Goal: Transaction & Acquisition: Purchase product/service

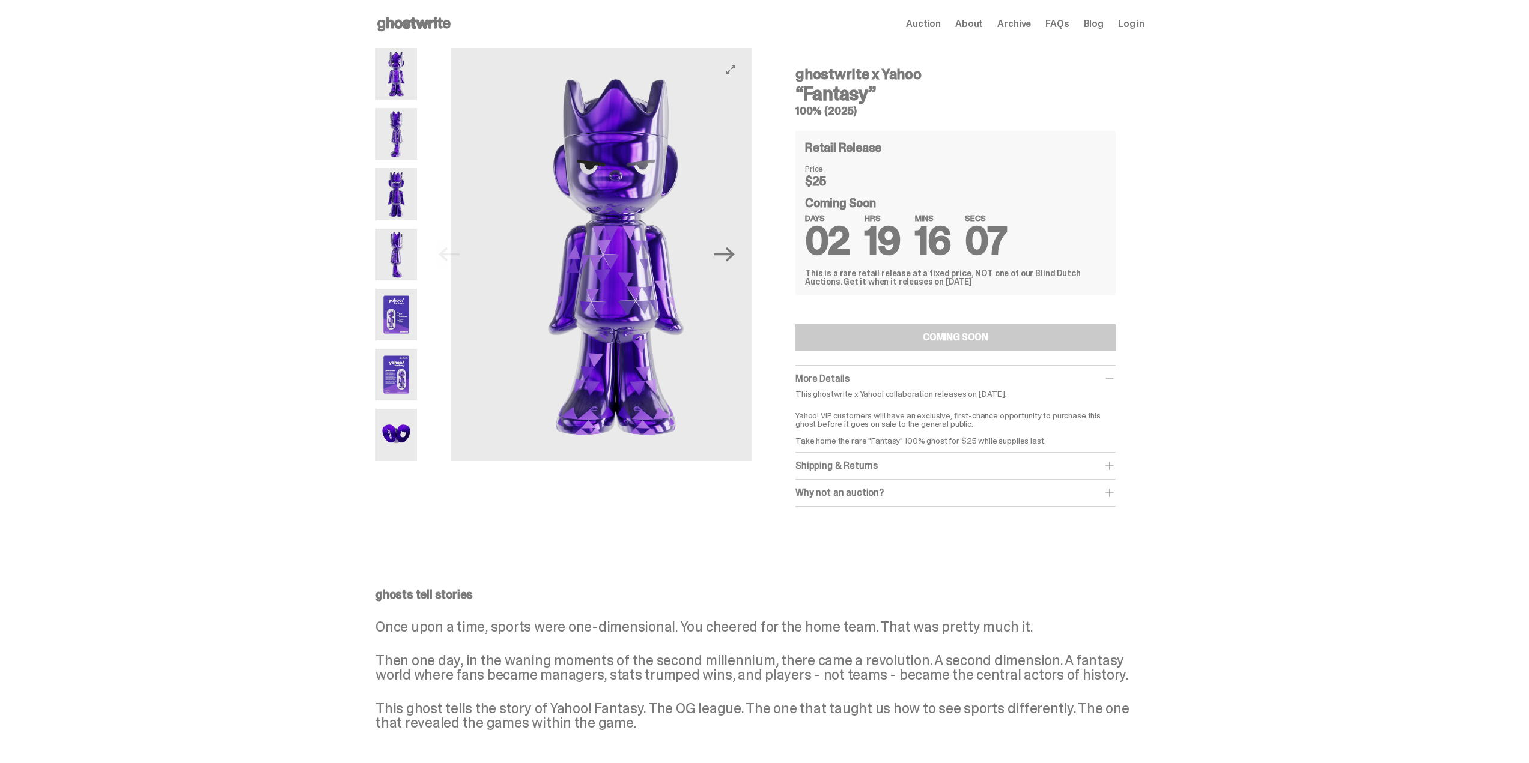
click at [632, 302] on img at bounding box center [616, 254] width 330 height 413
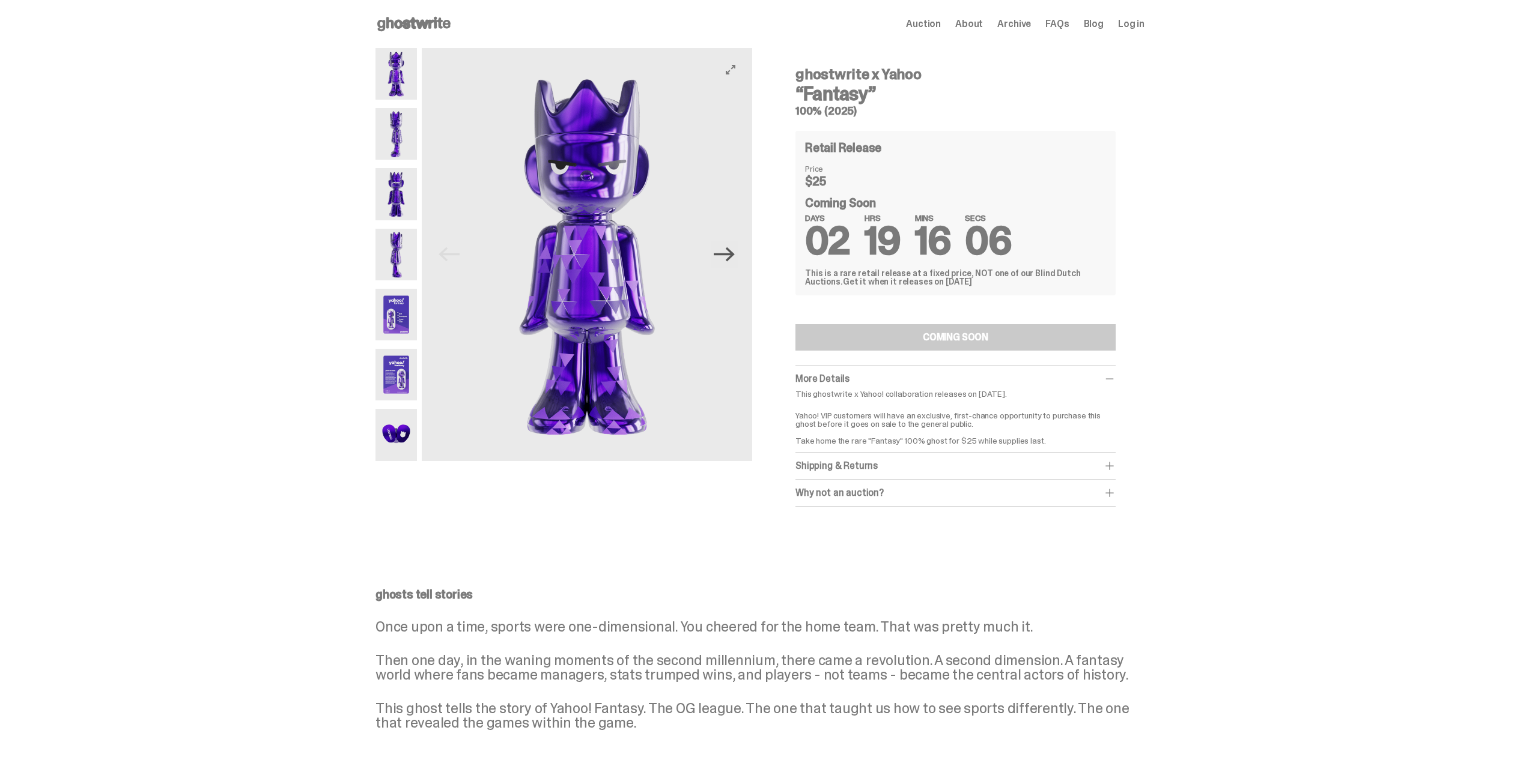
click at [733, 258] on icon "Next" at bounding box center [724, 254] width 21 height 14
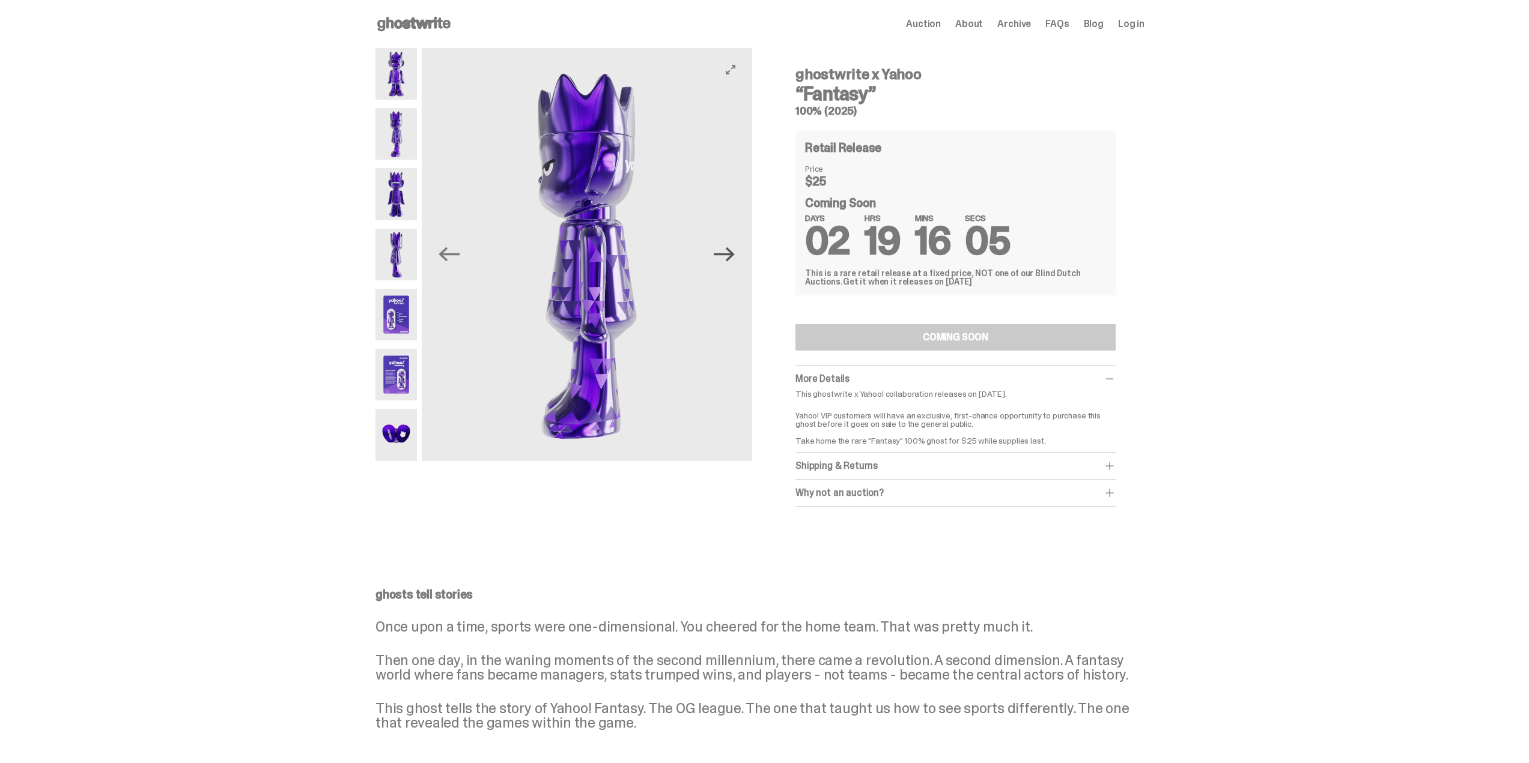
click at [733, 258] on icon "Next" at bounding box center [724, 254] width 21 height 14
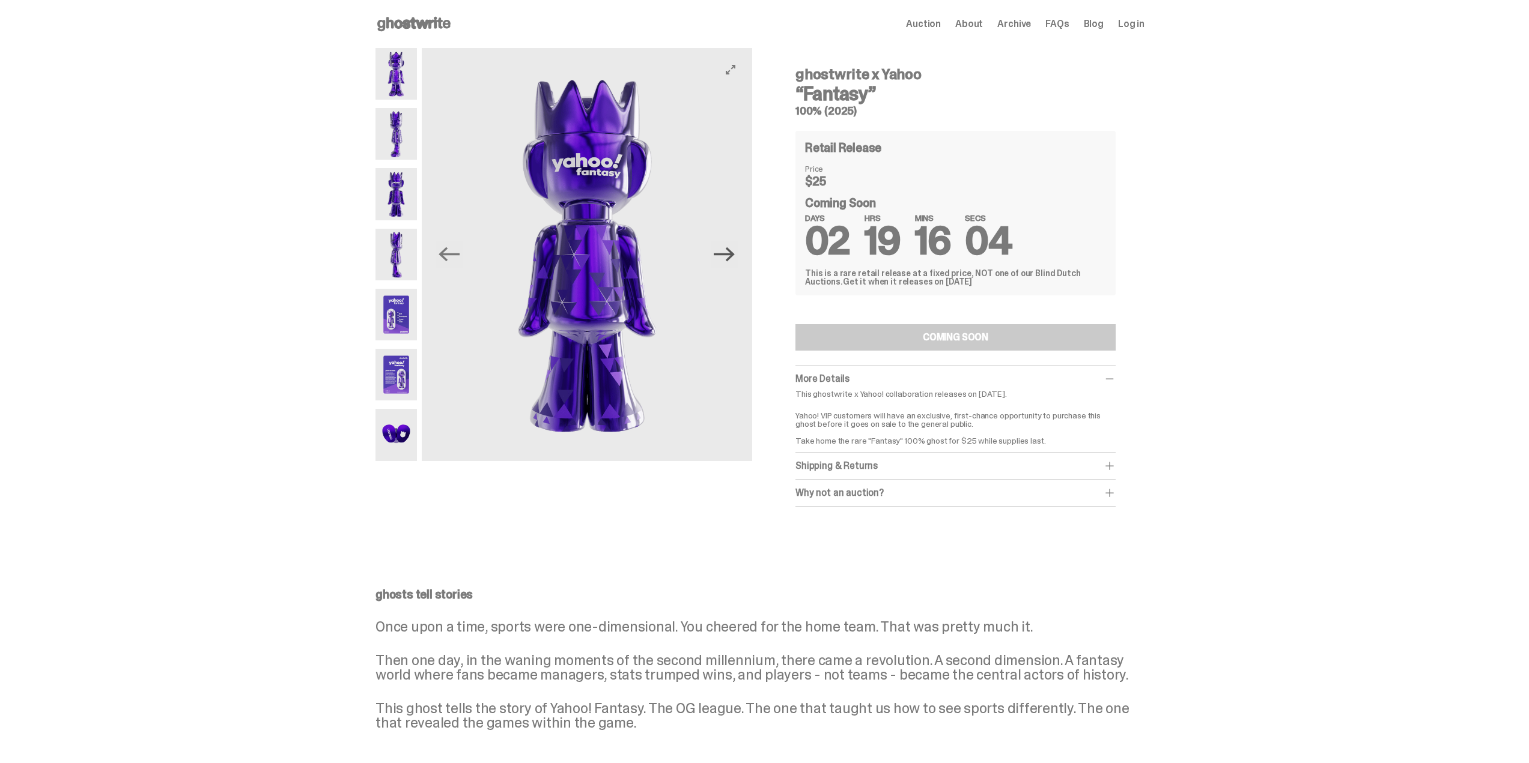
click at [733, 258] on icon "Next" at bounding box center [724, 254] width 21 height 14
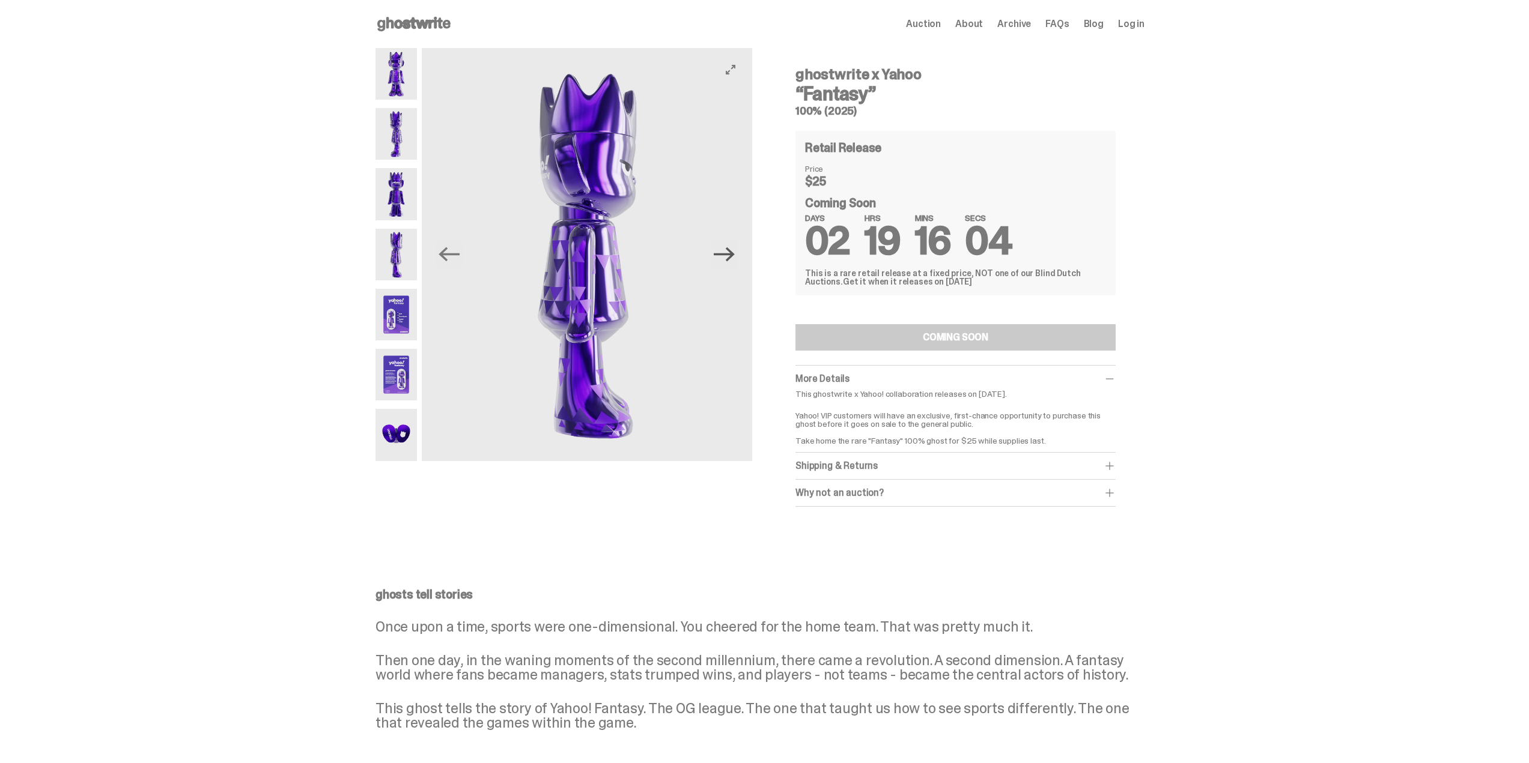
click at [733, 258] on icon "Next" at bounding box center [724, 254] width 21 height 14
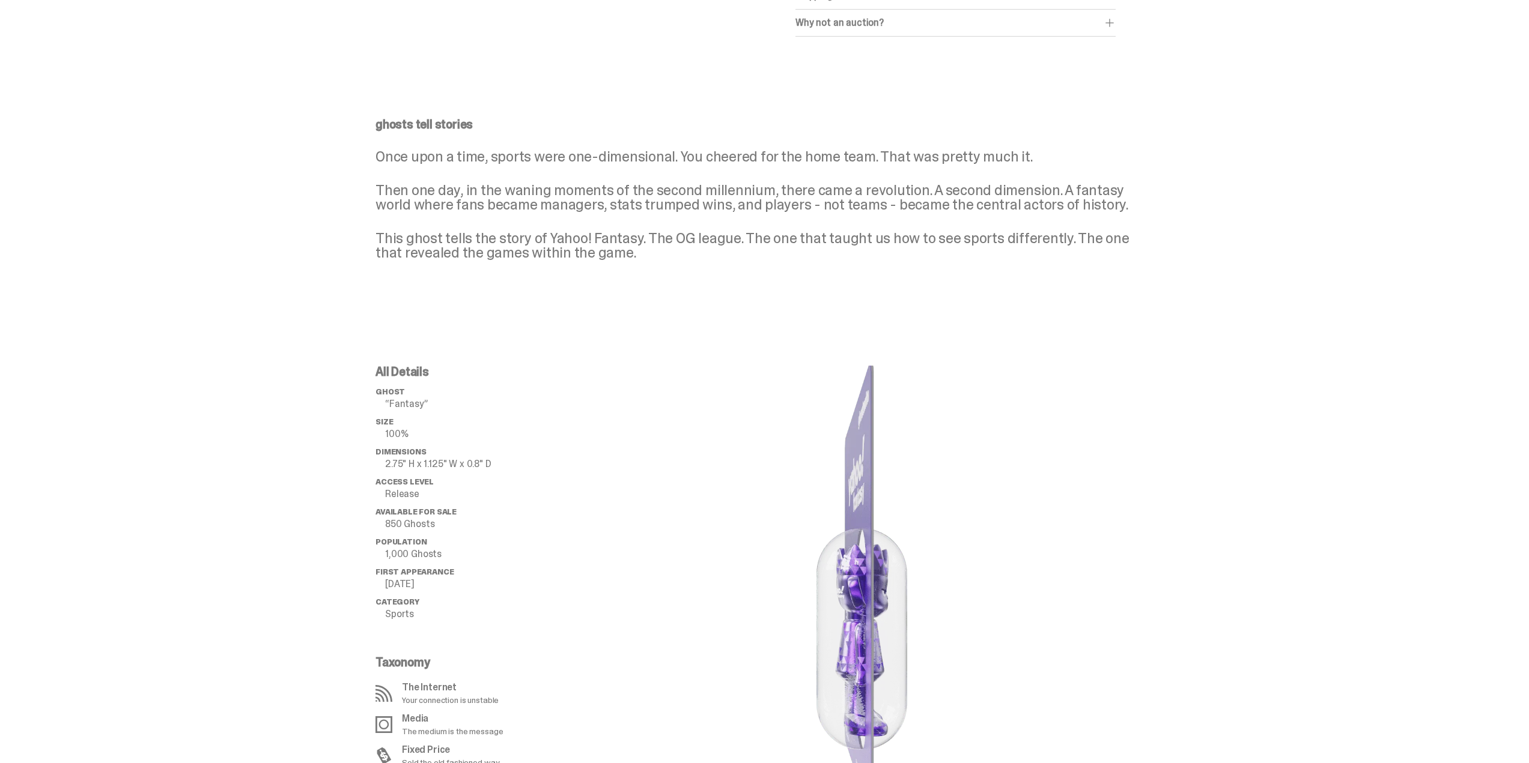
scroll to position [601, 0]
